Goal: Task Accomplishment & Management: Complete application form

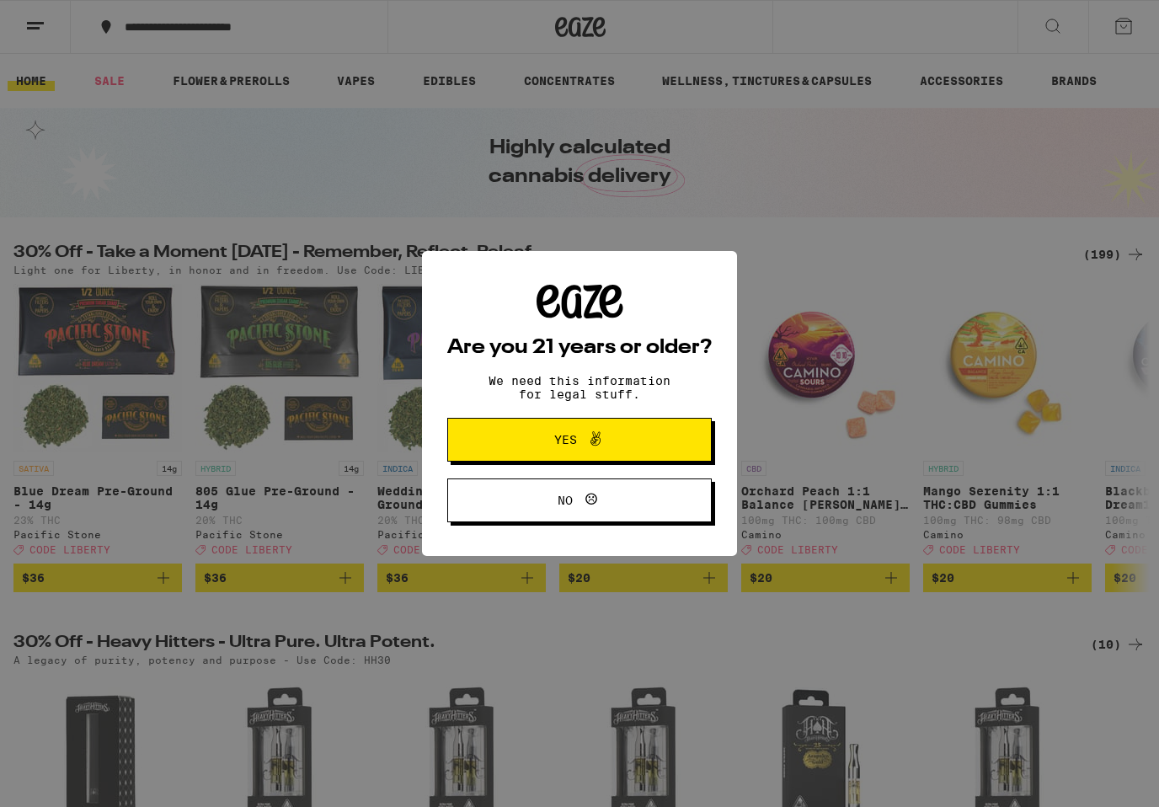
click at [625, 447] on span "Yes" at bounding box center [580, 440] width 128 height 22
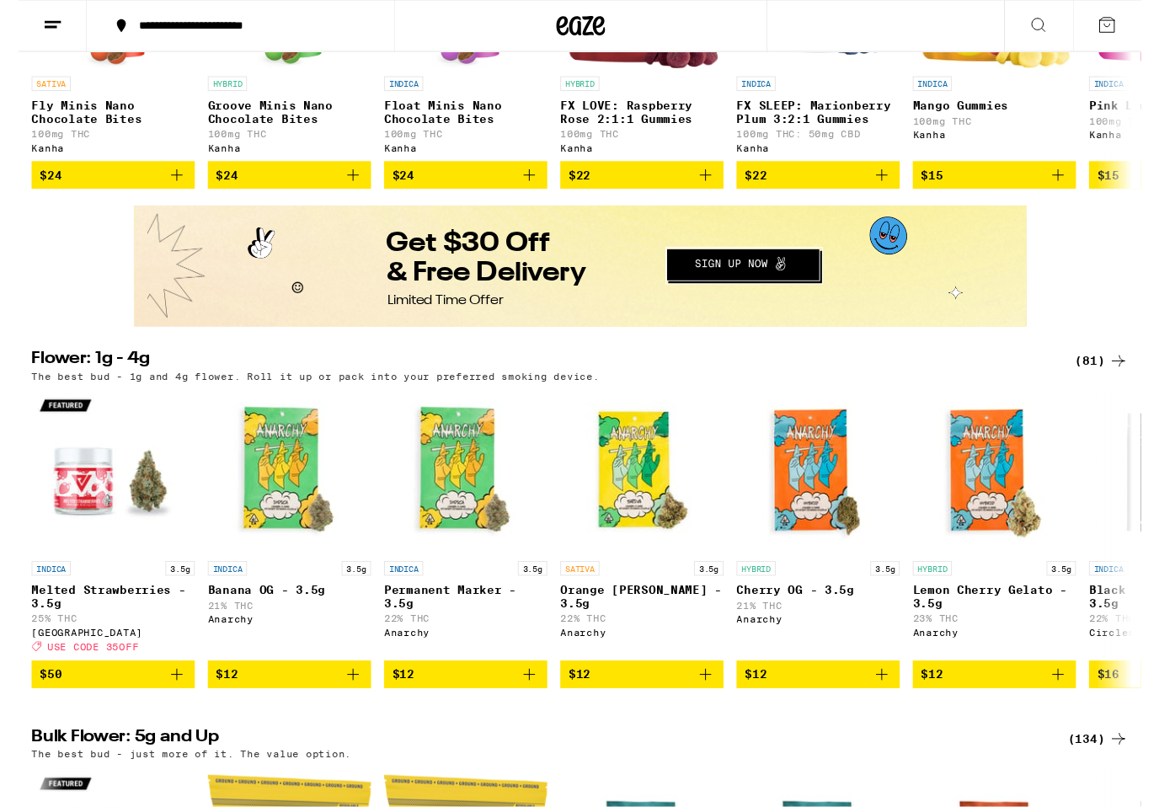
scroll to position [1174, 0]
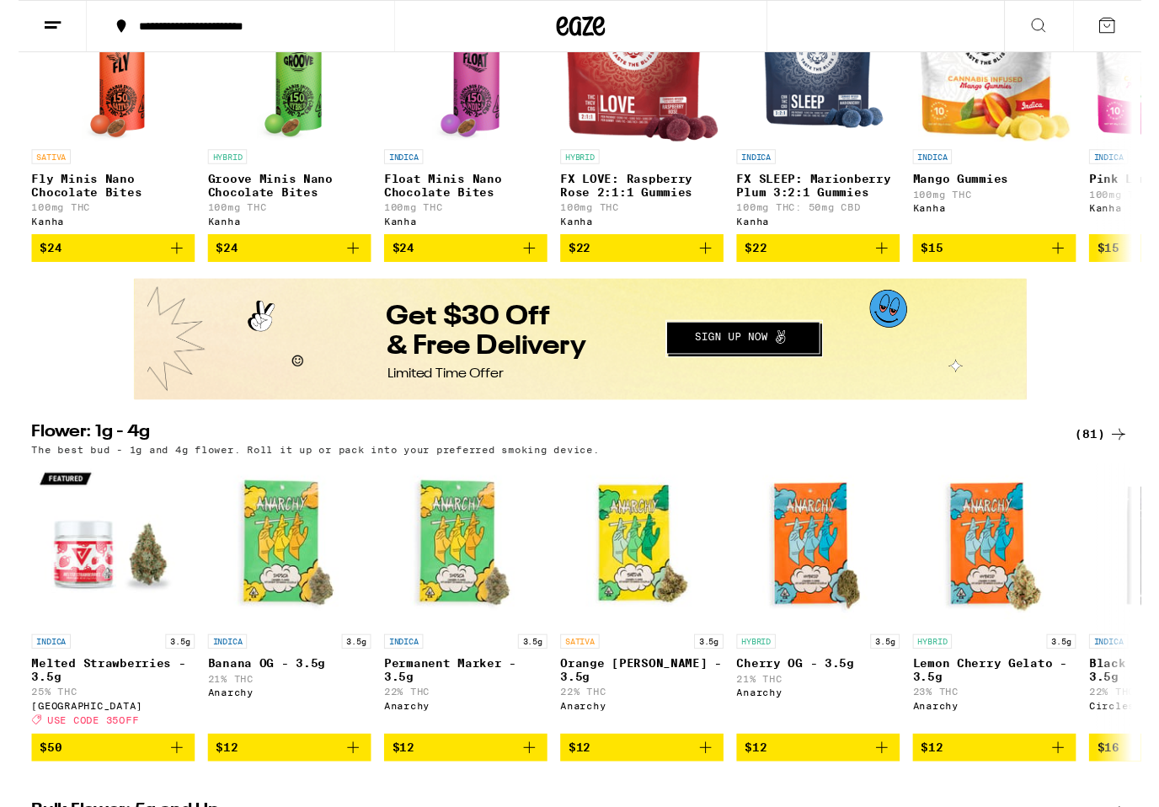
click at [800, 348] on button "Redirect to URL" at bounding box center [592, 338] width 919 height 121
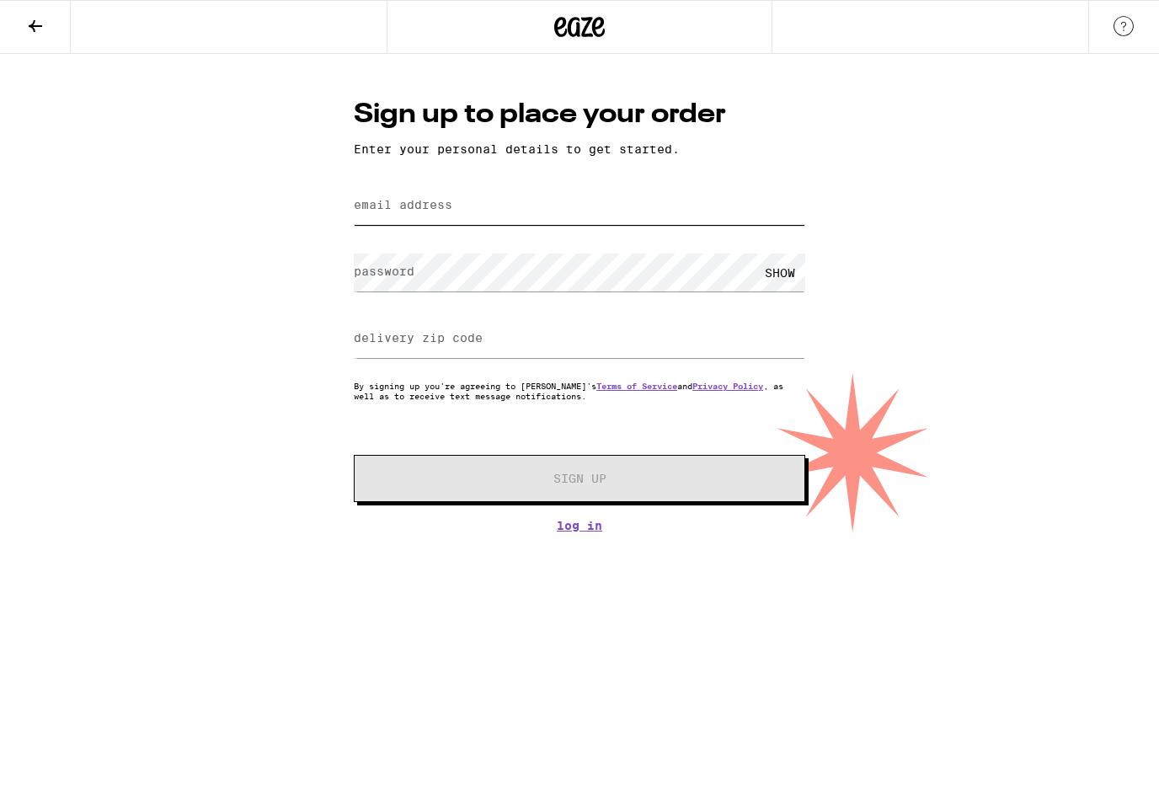
click at [591, 205] on input "email address" at bounding box center [580, 206] width 452 height 38
type input "johnson29414@att.net"
click at [919, 318] on div "Sign up to place your order Enter your personal details to get started. email a…" at bounding box center [579, 293] width 1159 height 479
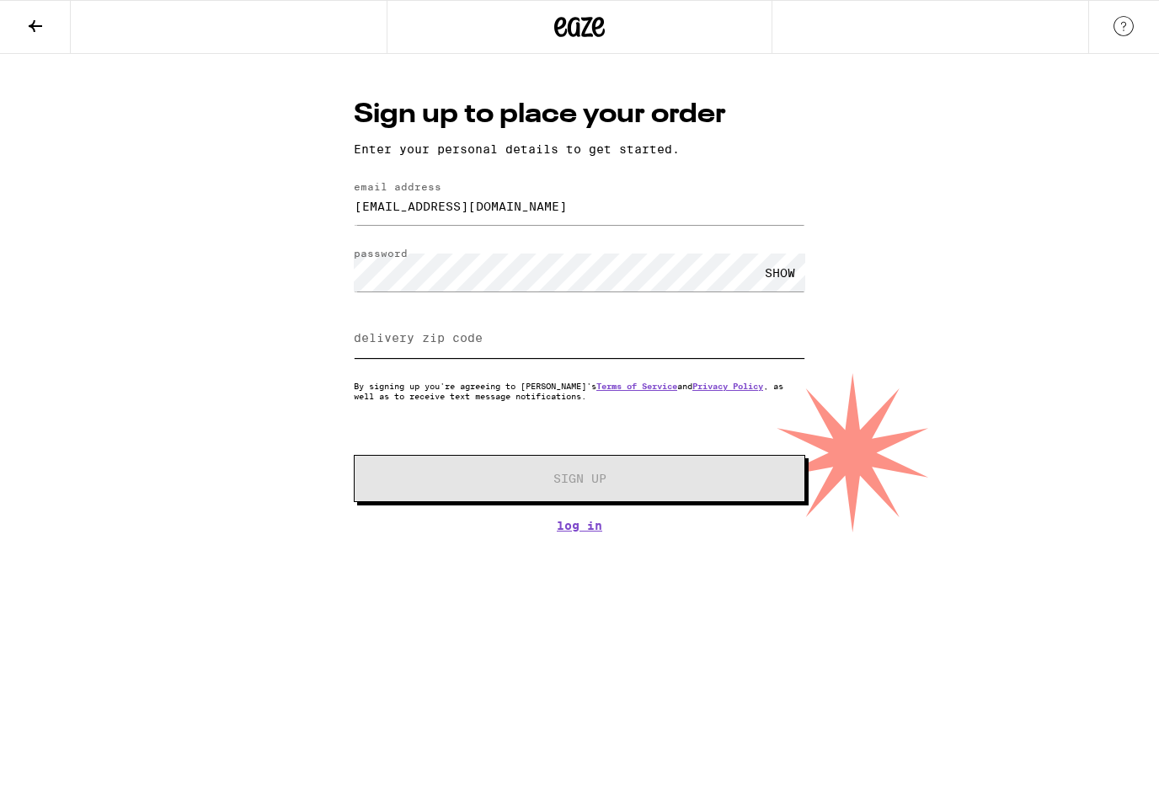
click at [538, 342] on input "delivery zip code" at bounding box center [580, 339] width 452 height 38
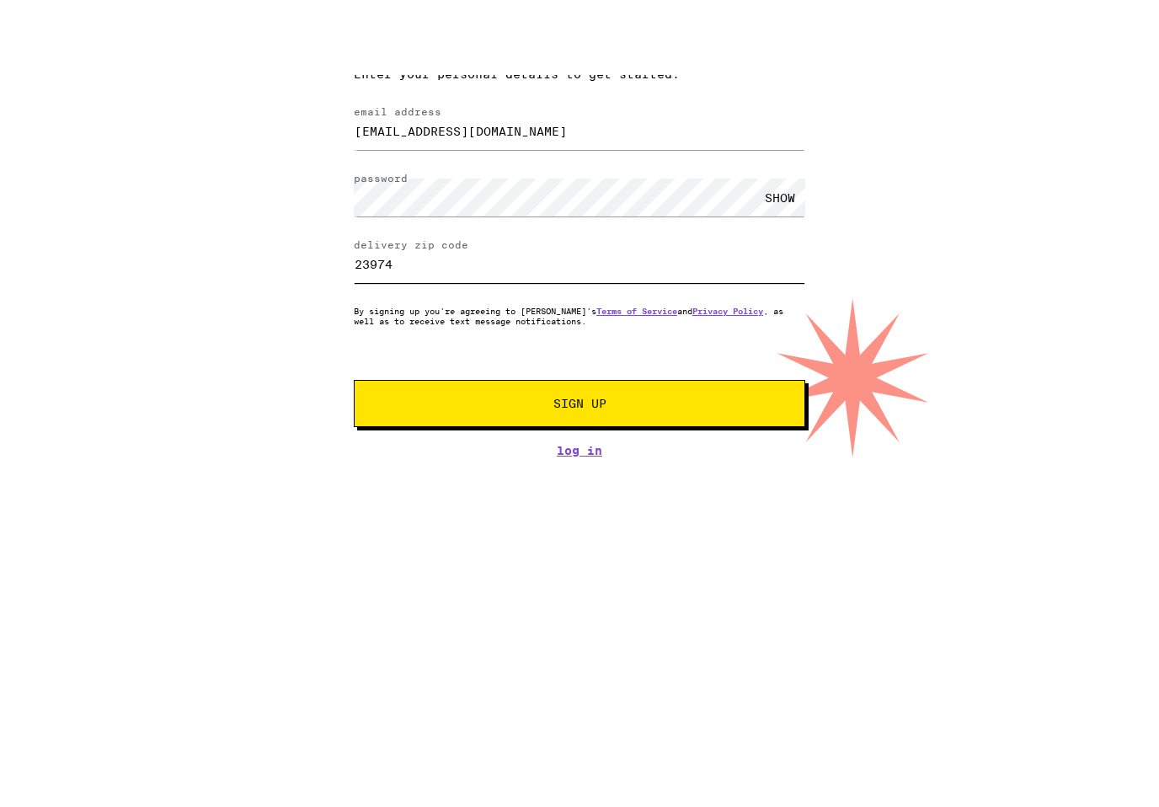
type input "23974"
click at [644, 473] on span "Sign Up" at bounding box center [579, 479] width 335 height 12
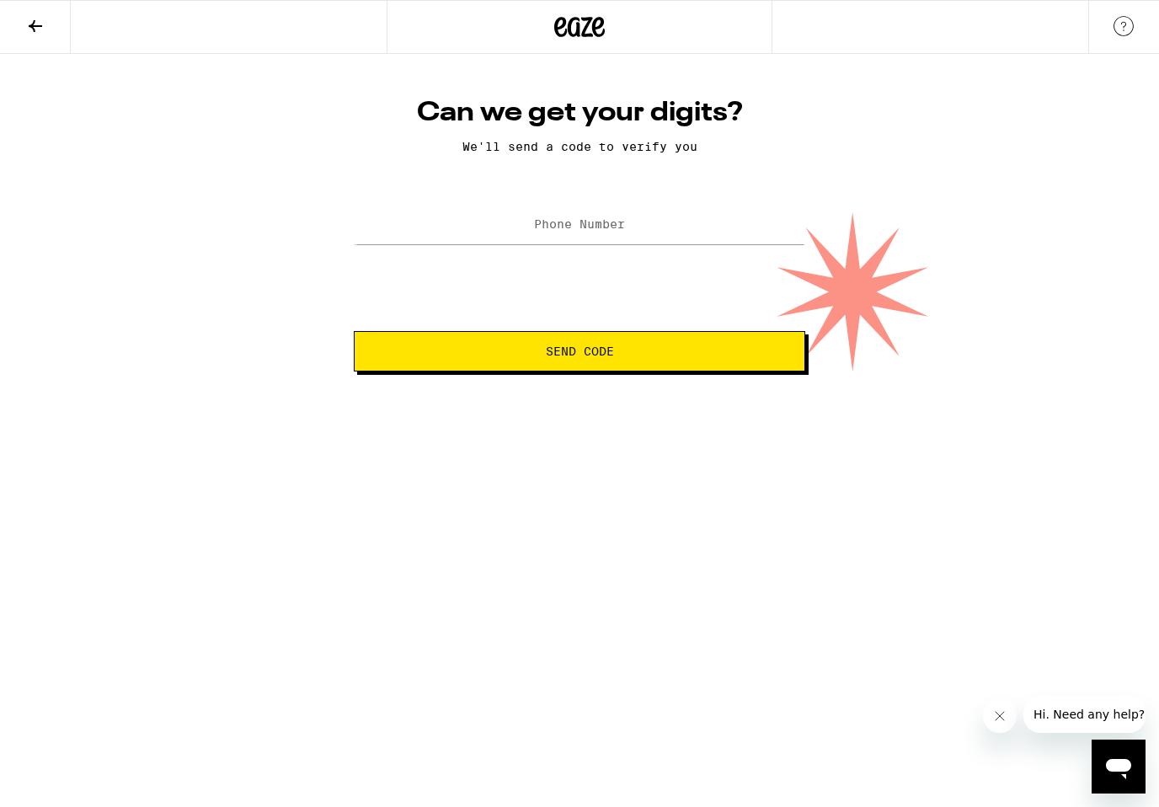
click at [607, 225] on label "Phone Number" at bounding box center [579, 223] width 91 height 13
type input "(843) 810-5947"
click at [633, 355] on span "Send Code" at bounding box center [579, 351] width 423 height 12
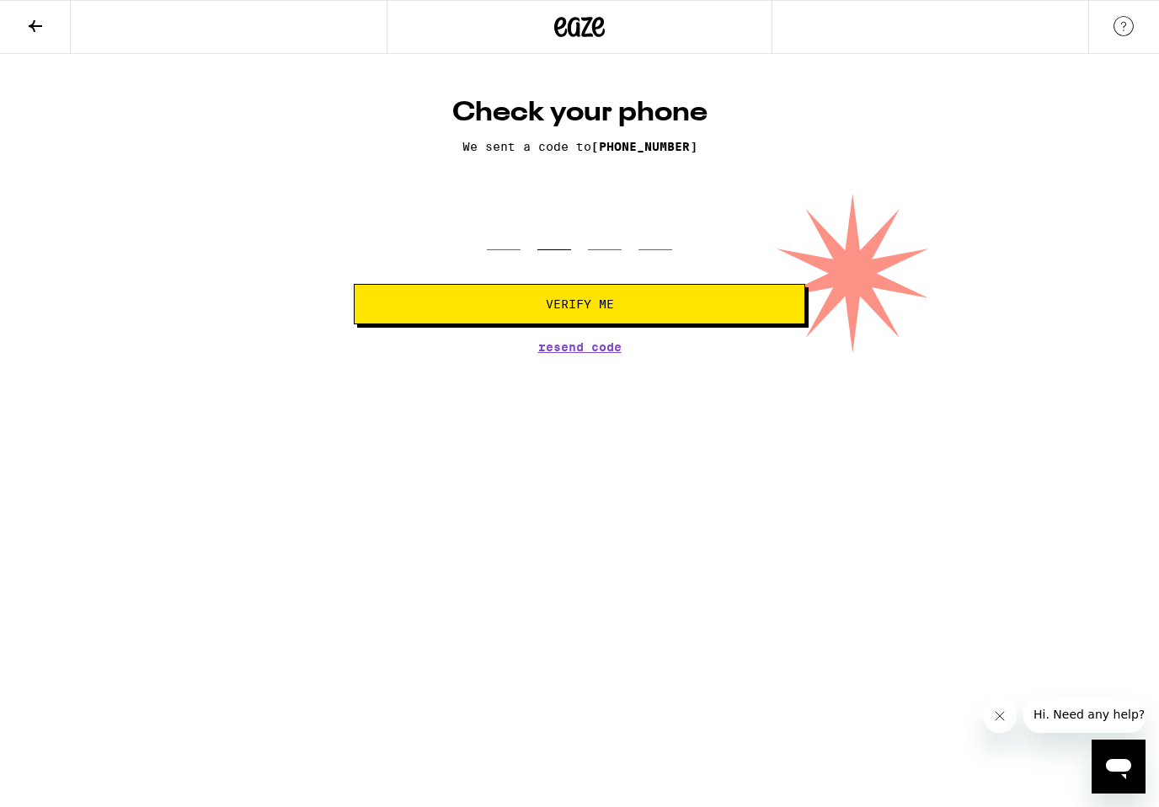
click at [555, 240] on input "tel" at bounding box center [555, 226] width 34 height 50
click at [499, 250] on input "tel" at bounding box center [504, 226] width 34 height 50
type input "7"
type input "9"
type input "2"
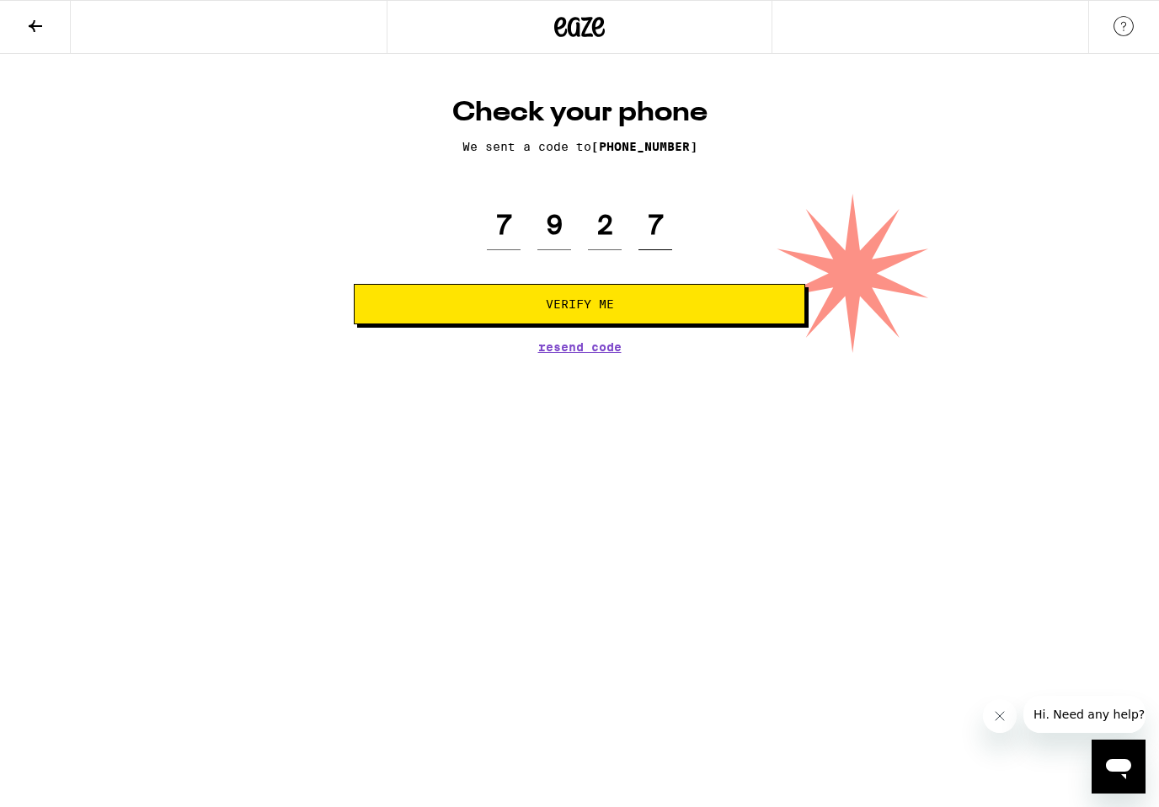
type input "7"
click at [658, 309] on button "Verify Me" at bounding box center [580, 304] width 452 height 40
